Goal: Register for event/course

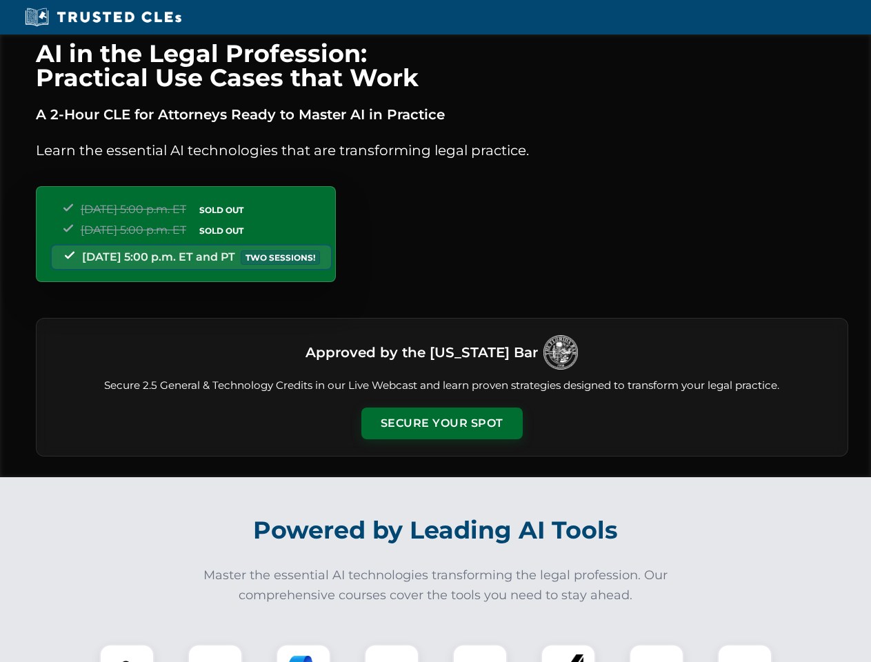
click at [441, 423] on button "Secure Your Spot" at bounding box center [441, 424] width 161 height 32
click at [127, 653] on img at bounding box center [127, 672] width 40 height 40
click at [215, 653] on div at bounding box center [215, 671] width 55 height 55
